Goal: Find specific page/section: Find specific page/section

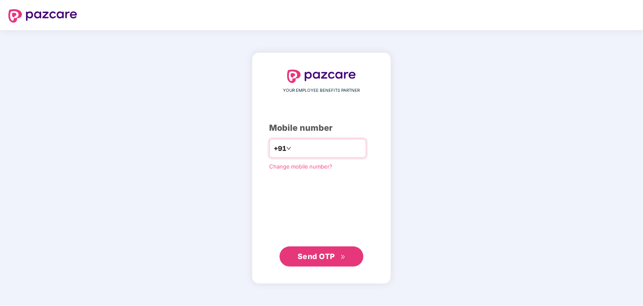
type input "**********"
click at [315, 257] on span "Send OTP" at bounding box center [316, 256] width 37 height 9
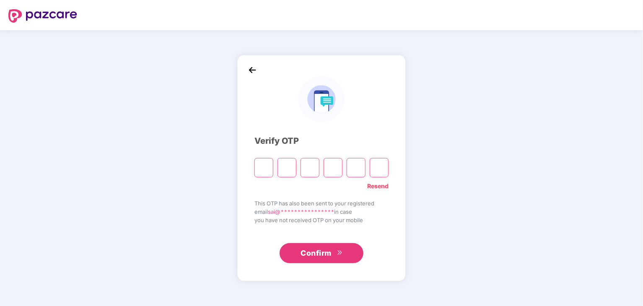
type input "*"
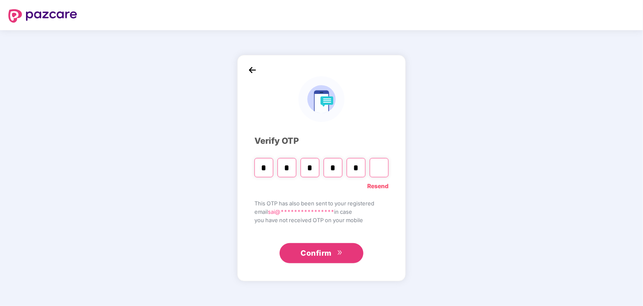
type input "*"
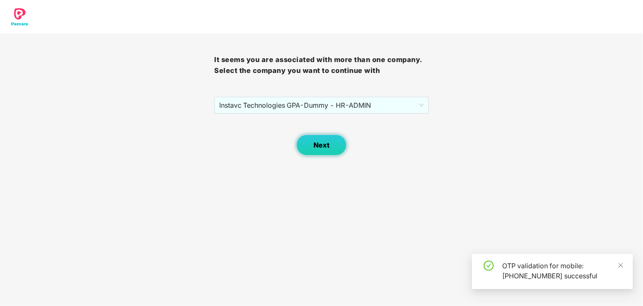
click at [325, 143] on span "Next" at bounding box center [322, 145] width 16 height 8
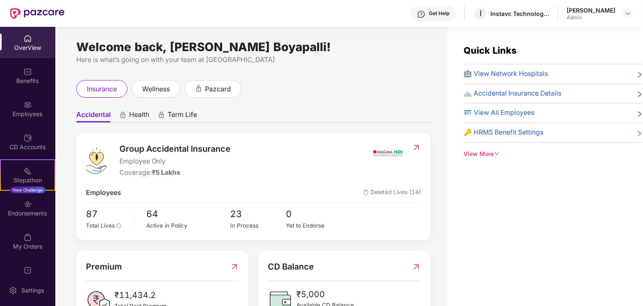
scroll to position [32, 0]
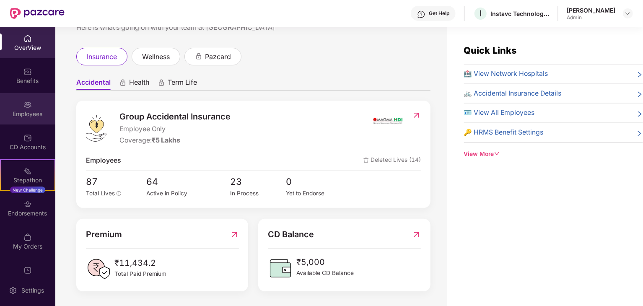
click at [29, 114] on div "Employees" at bounding box center [27, 114] width 55 height 8
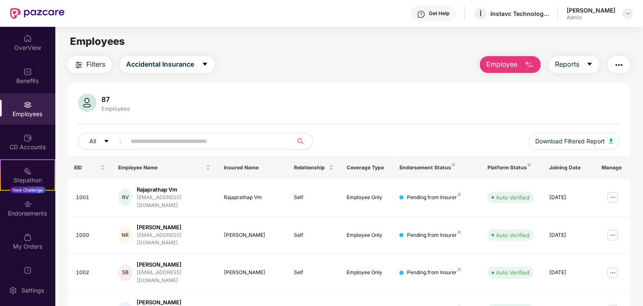
click at [631, 12] on img at bounding box center [628, 13] width 7 height 7
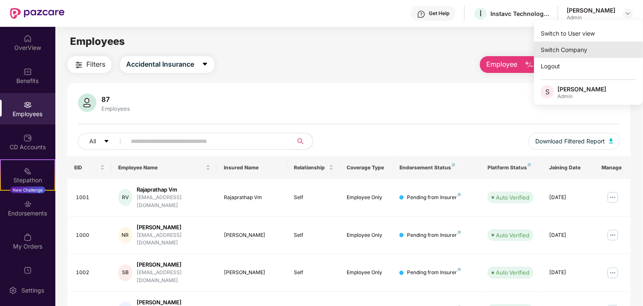
click at [589, 51] on div "Switch Company" at bounding box center [588, 50] width 109 height 16
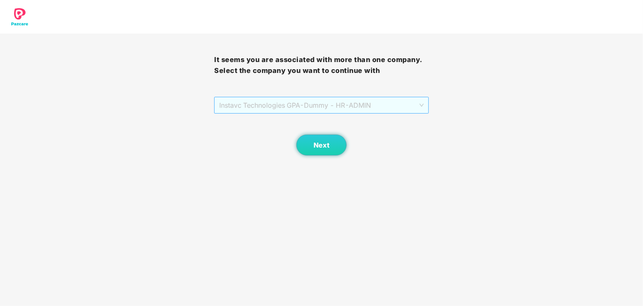
click at [353, 98] on span "Instavc Technologies GPA - Dummy - HR - ADMIN" at bounding box center [321, 105] width 204 height 16
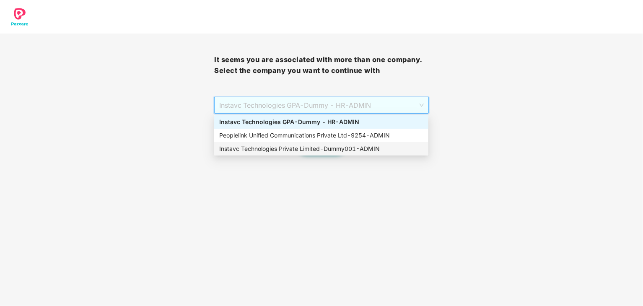
click at [317, 146] on div "Instavc Technologies Private Limited - Dummy001 - ADMIN" at bounding box center [321, 148] width 204 height 9
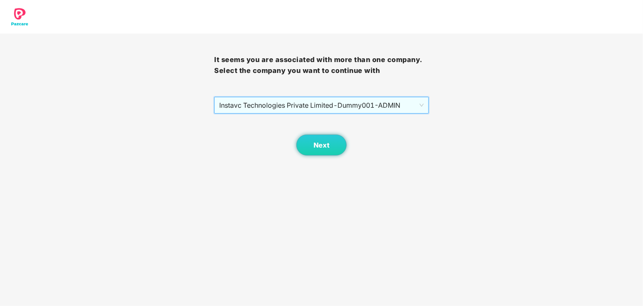
click at [327, 97] on span "Instavc Technologies Private Limited - Dummy001 - ADMIN" at bounding box center [321, 105] width 204 height 16
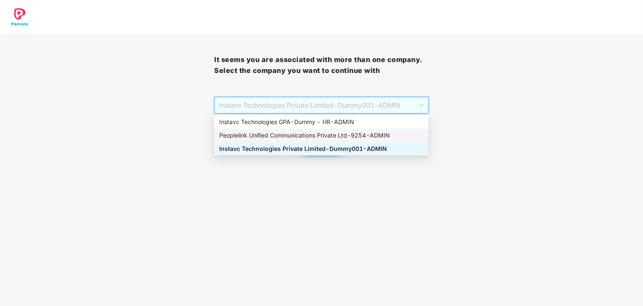
click at [311, 136] on div "Peoplelink Unified Communications Private Ltd - 9254 - ADMIN" at bounding box center [321, 135] width 204 height 9
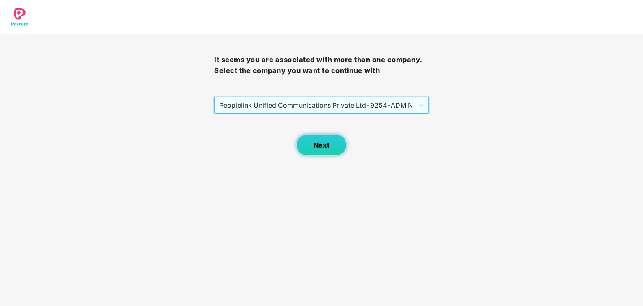
click at [311, 154] on button "Next" at bounding box center [322, 145] width 50 height 21
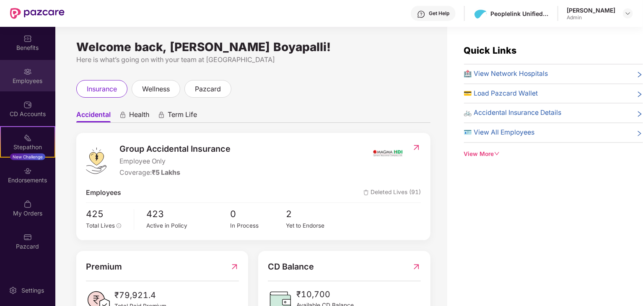
click at [27, 83] on div "Employees" at bounding box center [27, 81] width 55 height 8
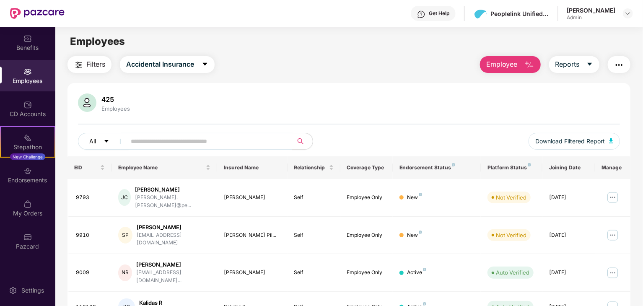
click at [98, 136] on button "All" at bounding box center [103, 141] width 51 height 17
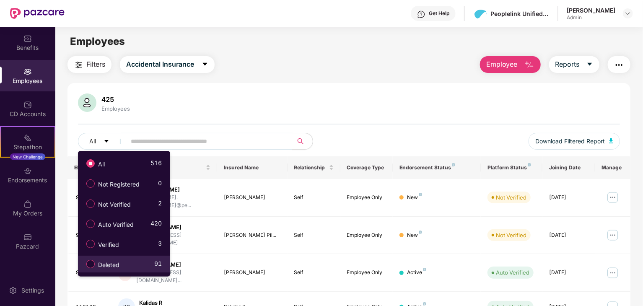
click at [127, 258] on label "Deleted" at bounding box center [104, 264] width 45 height 14
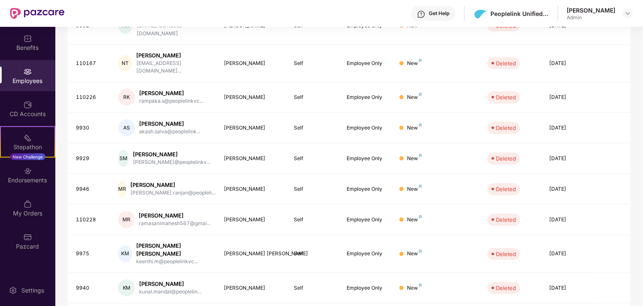
scroll to position [208, 0]
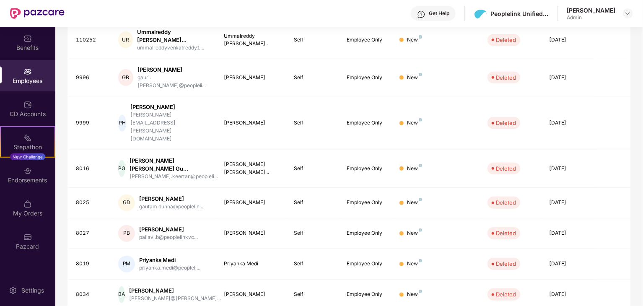
scroll to position [215, 0]
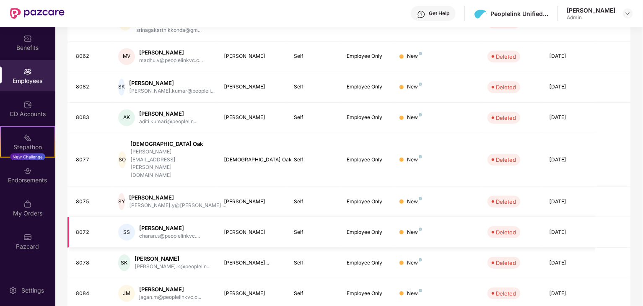
scroll to position [208, 0]
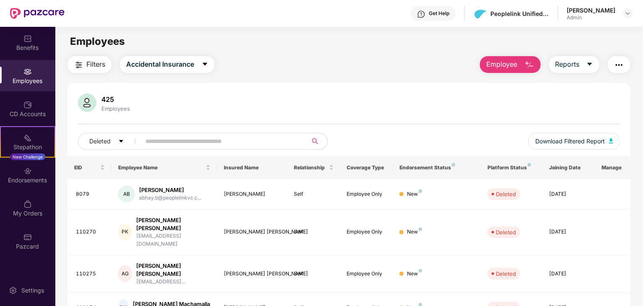
scroll to position [0, 0]
click at [112, 138] on button "Deleted" at bounding box center [111, 141] width 66 height 17
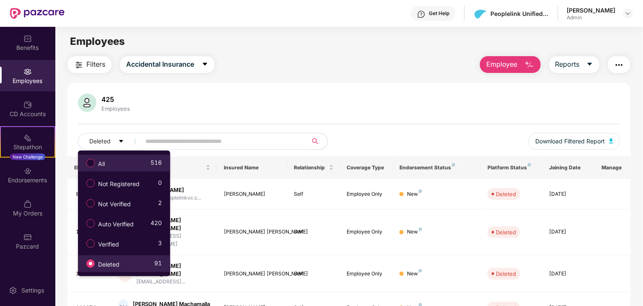
click at [113, 168] on div "All 516" at bounding box center [122, 163] width 80 height 14
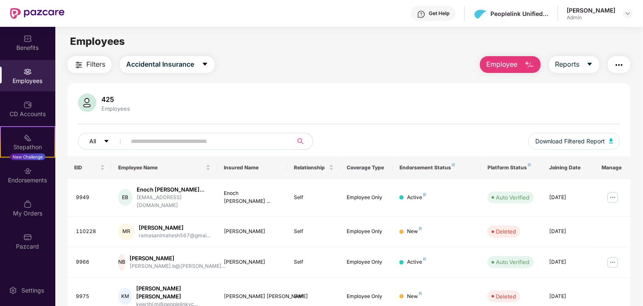
click at [97, 144] on button "All" at bounding box center [103, 141] width 51 height 17
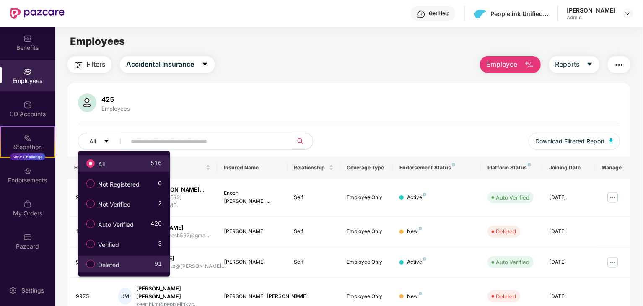
click at [305, 99] on div "425 Employees" at bounding box center [349, 104] width 542 height 20
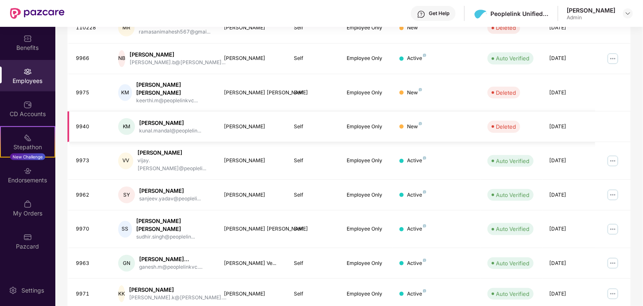
scroll to position [208, 0]
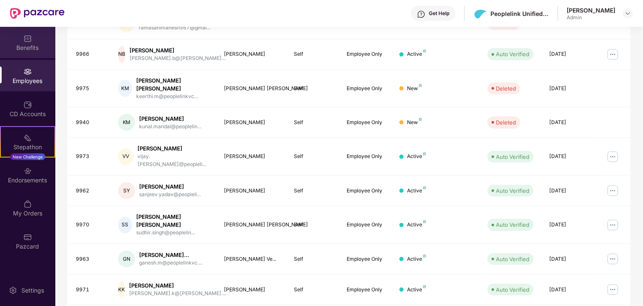
click at [22, 52] on div "Benefits" at bounding box center [27, 42] width 55 height 31
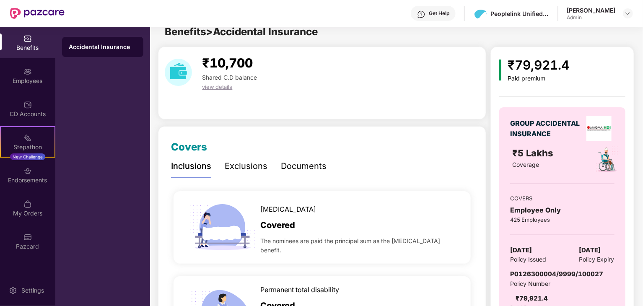
scroll to position [0, 0]
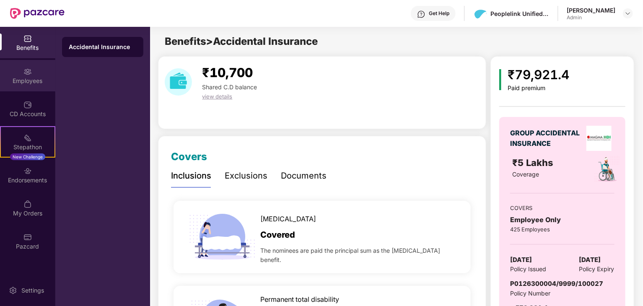
click at [24, 67] on div at bounding box center [27, 71] width 8 height 8
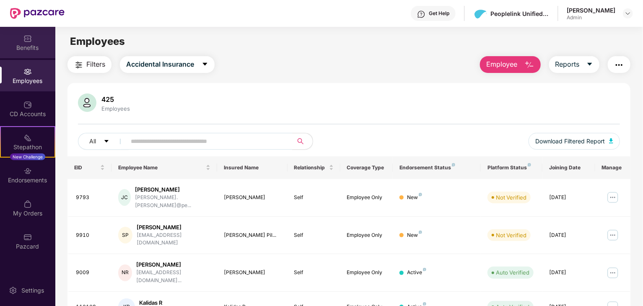
click at [35, 39] on div "Benefits" at bounding box center [27, 42] width 55 height 31
